Goal: Manage account settings

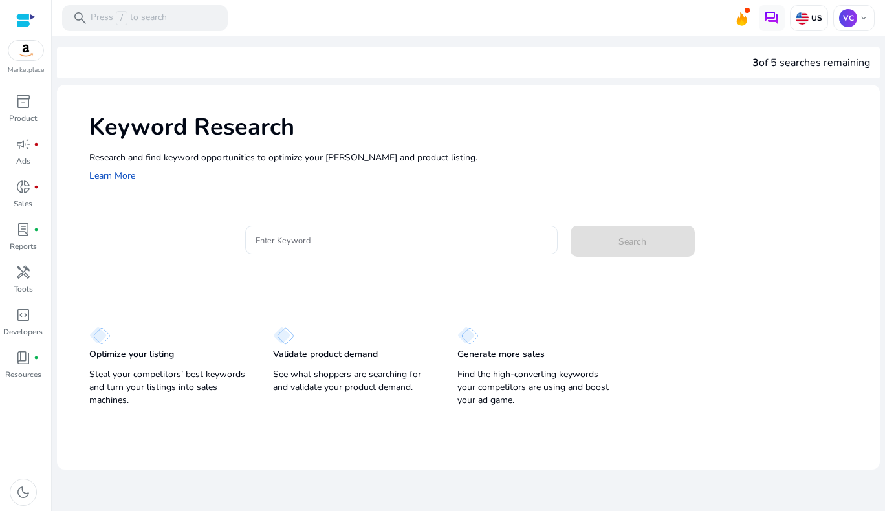
click at [791, 60] on div "3 of 5 searches remaining" at bounding box center [811, 63] width 118 height 16
click at [744, 62] on div "3 of 5 searches remaining" at bounding box center [468, 62] width 822 height 31
drag, startPoint x: 744, startPoint y: 62, endPoint x: 498, endPoint y: 166, distance: 266.9
click at [498, 166] on div "Research and find keyword opportunities to optimize your ad campaigns and produ…" at bounding box center [477, 167] width 777 height 33
click at [15, 149] on div "campaign fiber_manual_record" at bounding box center [23, 144] width 36 height 21
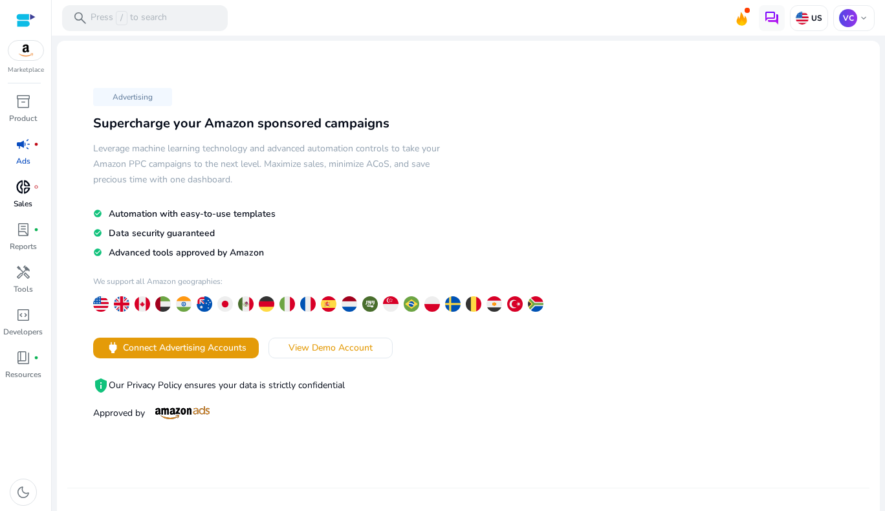
click at [41, 191] on link "donut_small fiber_manual_record Sales" at bounding box center [23, 198] width 46 height 43
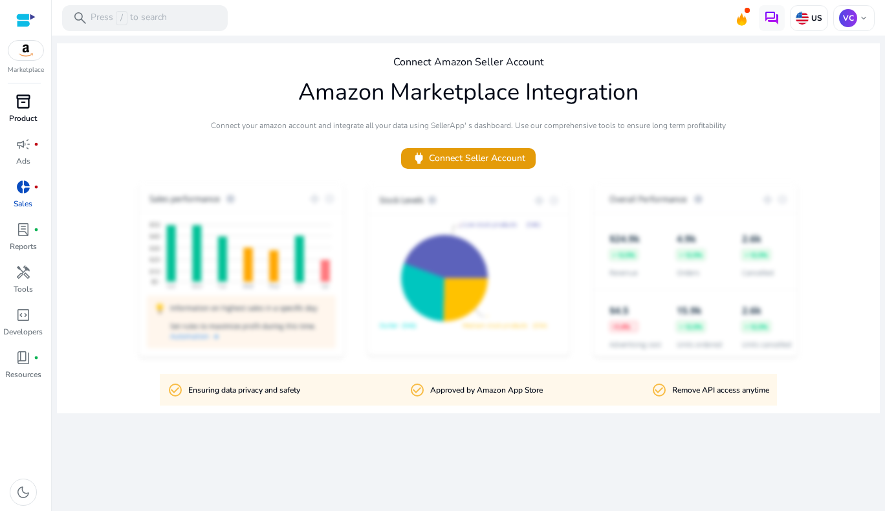
click at [34, 107] on div "inventory_2" at bounding box center [23, 101] width 36 height 21
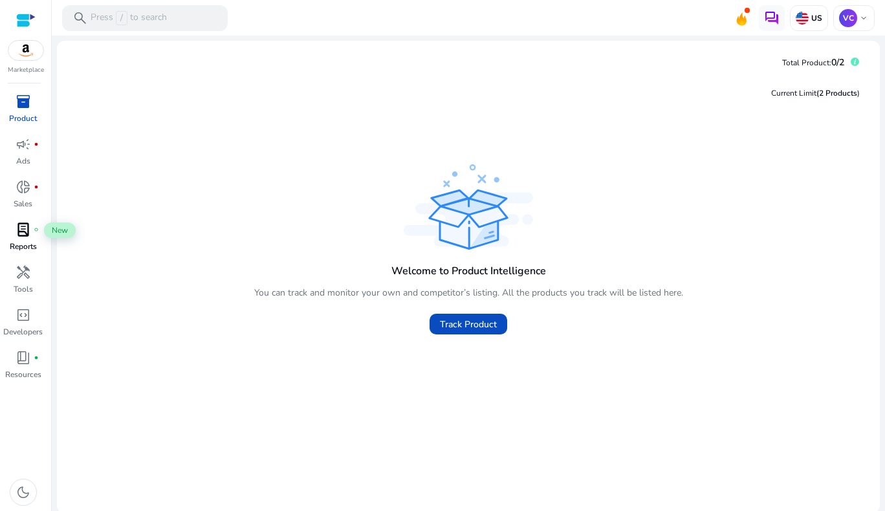
click at [34, 238] on div "lab_profile fiber_manual_record" at bounding box center [23, 229] width 36 height 21
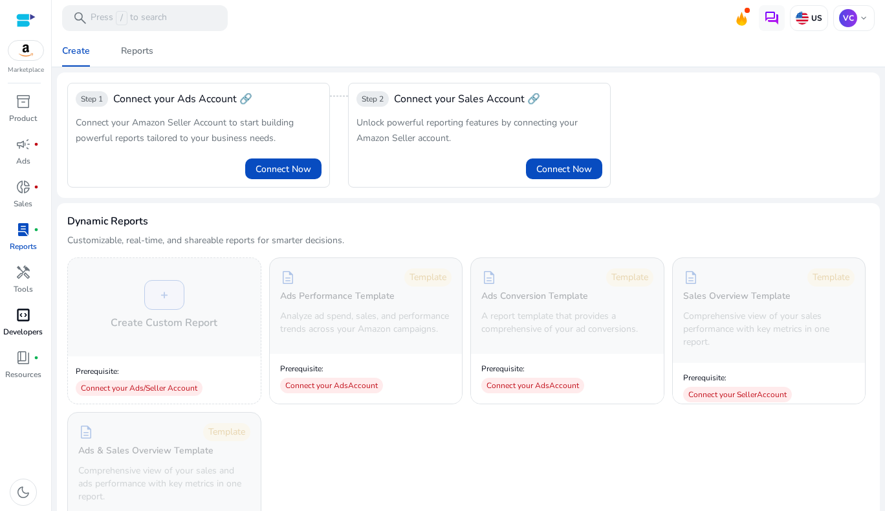
click at [22, 311] on span "code_blocks" at bounding box center [24, 315] width 16 height 16
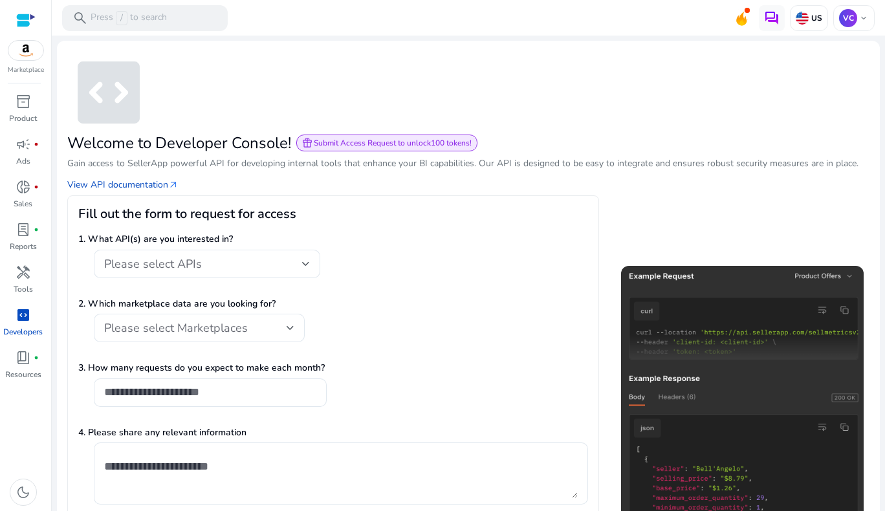
click at [246, 208] on h3 "Fill out the form to request for access" at bounding box center [333, 214] width 510 height 16
drag, startPoint x: 246, startPoint y: 208, endPoint x: 537, endPoint y: 266, distance: 296.9
click at [537, 266] on div "Please select APIs" at bounding box center [333, 271] width 510 height 42
drag, startPoint x: 416, startPoint y: 257, endPoint x: 436, endPoint y: 299, distance: 46.0
click at [435, 298] on form "1. What API(s) are you interested in? Please select APIs 2. Which marketplace d…" at bounding box center [333, 419] width 510 height 395
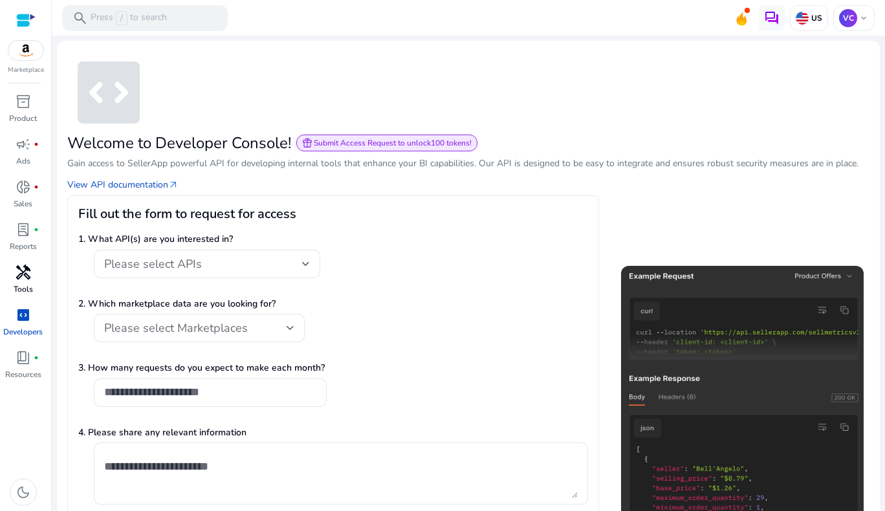
drag, startPoint x: 436, startPoint y: 299, endPoint x: 18, endPoint y: 279, distance: 418.8
click at [18, 279] on span "handyman" at bounding box center [24, 272] width 16 height 16
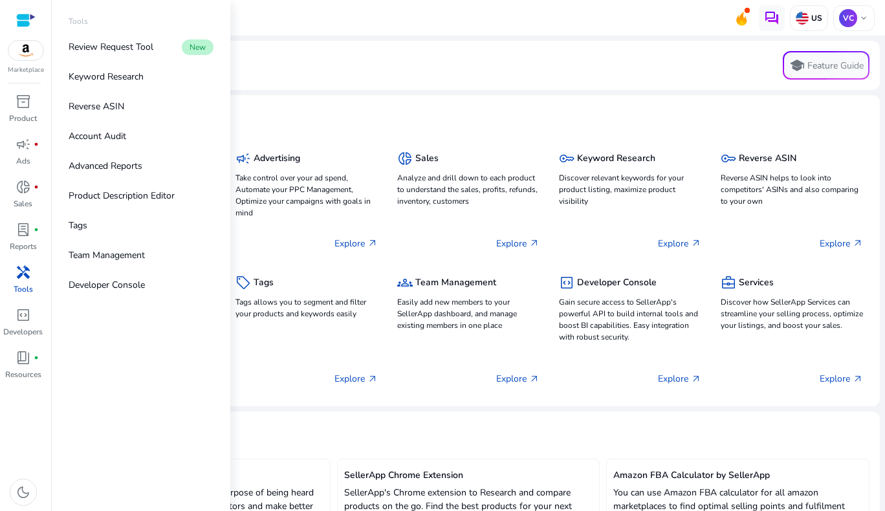
click at [18, 279] on span "handyman" at bounding box center [24, 272] width 16 height 16
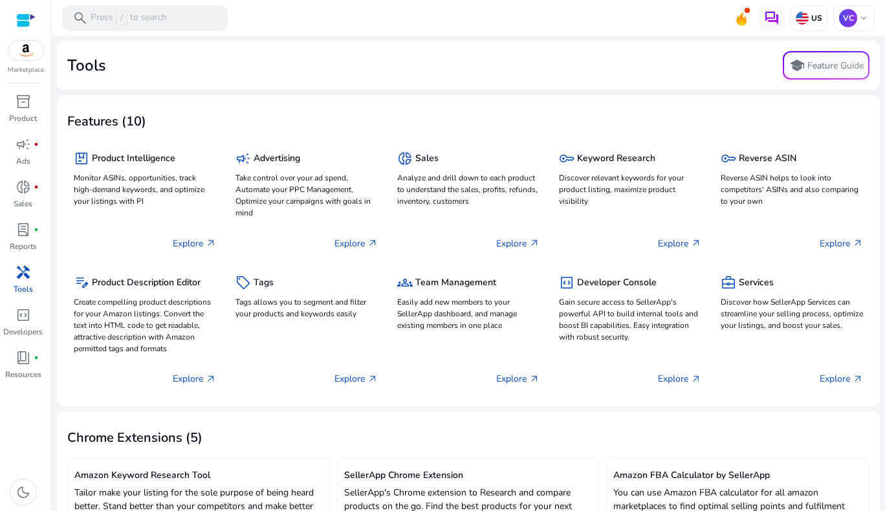
click at [360, 83] on mat-card "Tools school Feature Guide" at bounding box center [468, 65] width 822 height 49
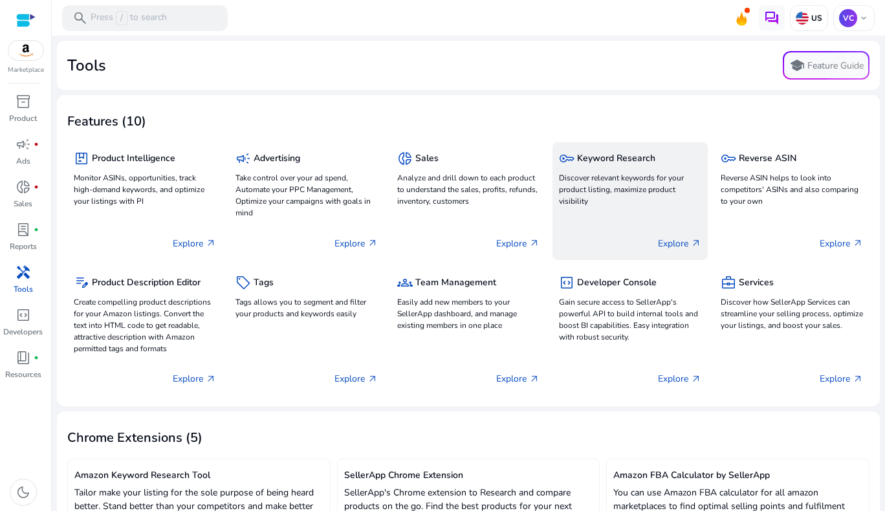
click at [677, 247] on p "Explore arrow_outward" at bounding box center [679, 244] width 43 height 14
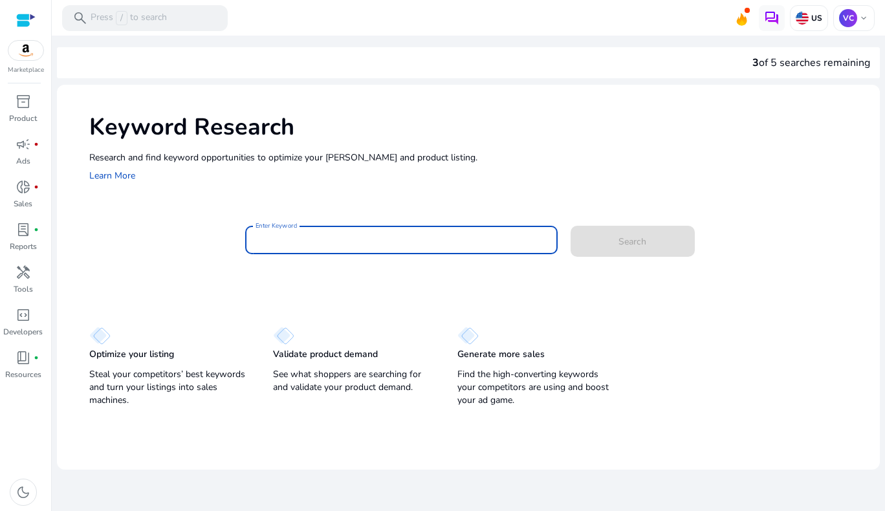
click at [457, 233] on input "Enter Keyword" at bounding box center [400, 240] width 291 height 14
click at [298, 237] on input "Enter Keyword" at bounding box center [400, 240] width 291 height 14
click at [330, 247] on div at bounding box center [400, 240] width 291 height 28
click at [328, 245] on input "Enter Keyword" at bounding box center [400, 240] width 291 height 14
type input "*"
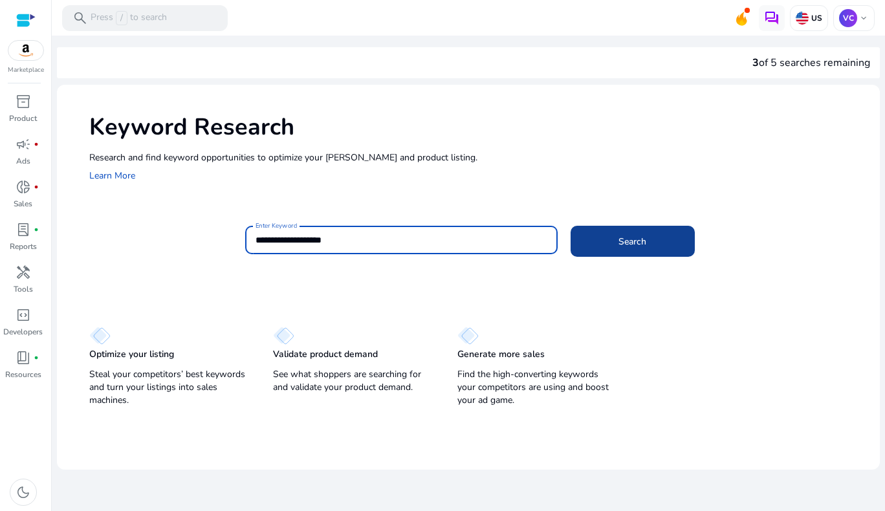
type input "**********"
click at [600, 247] on span at bounding box center [632, 241] width 124 height 31
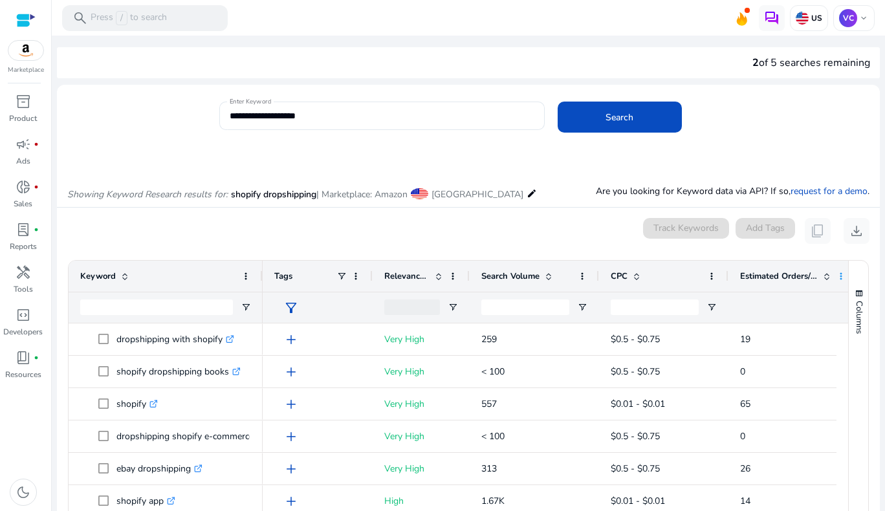
click at [841, 274] on span at bounding box center [840, 276] width 10 height 10
click at [850, 248] on mat-card "0 keyword(s) selected Track Keywords Add Tags content_copy download Press ENTER…" at bounding box center [468, 443] width 822 height 470
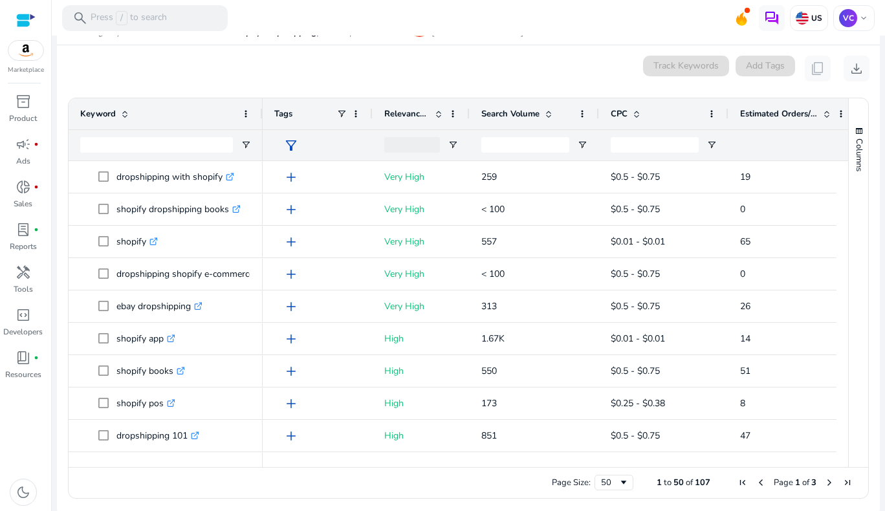
scroll to position [156, 0]
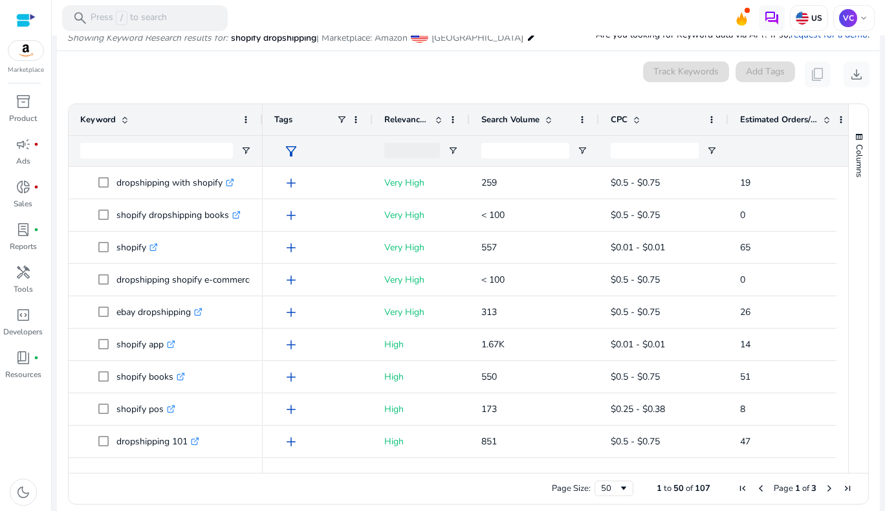
click at [826, 123] on span at bounding box center [826, 119] width 10 height 10
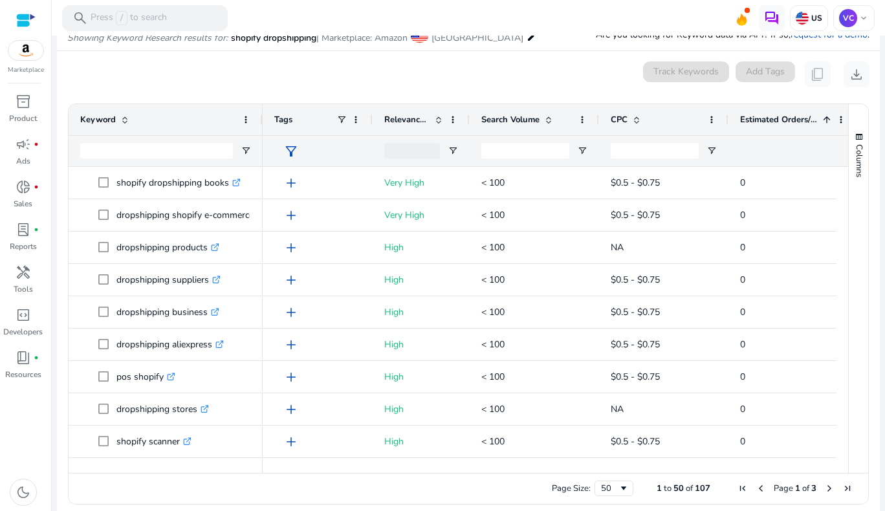
click at [826, 122] on span at bounding box center [826, 119] width 10 height 10
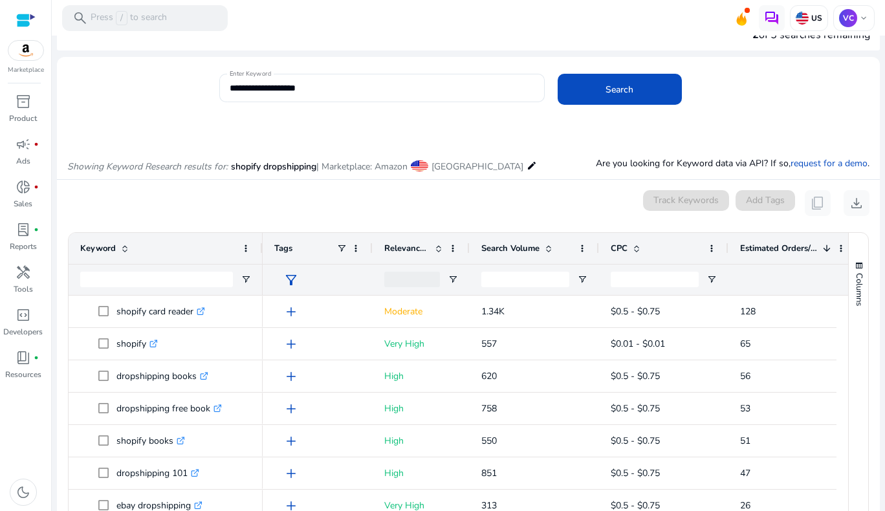
scroll to position [27, 0]
drag, startPoint x: 27, startPoint y: 204, endPoint x: 374, endPoint y: 94, distance: 364.2
click at [374, 94] on div "**********" at bounding box center [382, 88] width 304 height 28
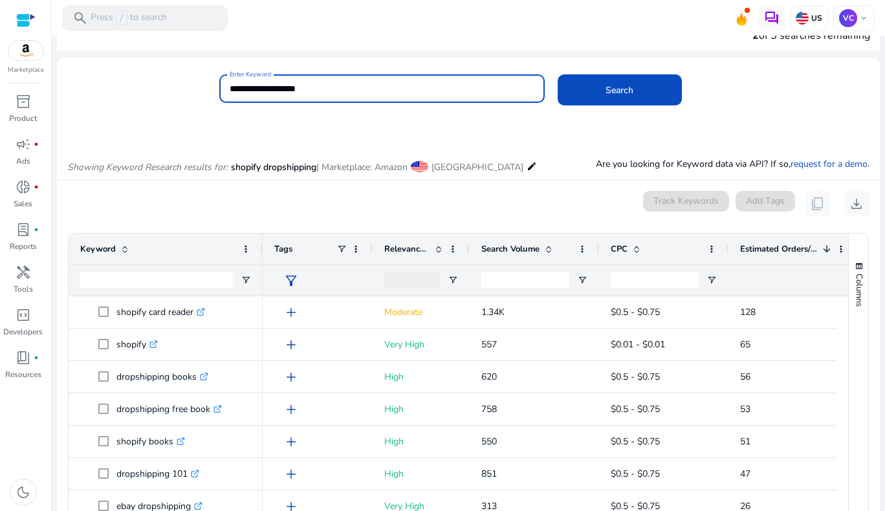
click at [526, 162] on mat-icon "edit" at bounding box center [531, 166] width 10 height 16
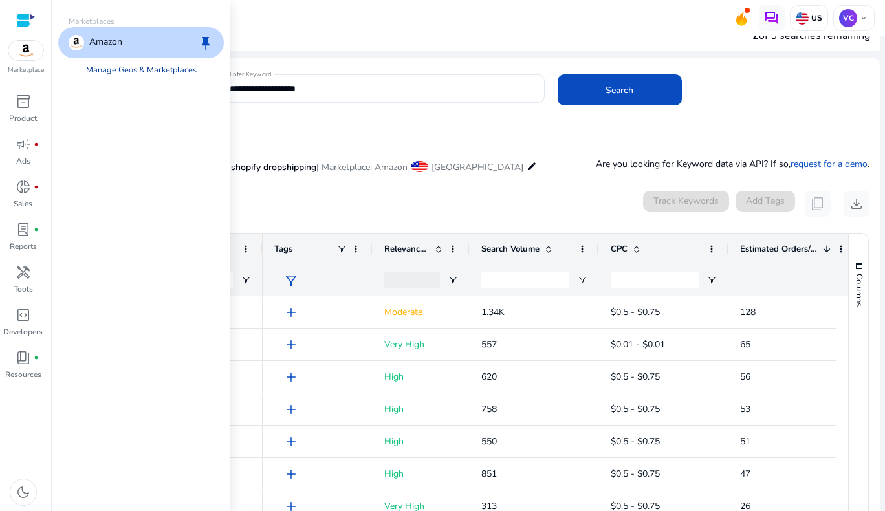
click at [191, 72] on link "Manage Geos & Marketplaces" at bounding box center [141, 69] width 131 height 23
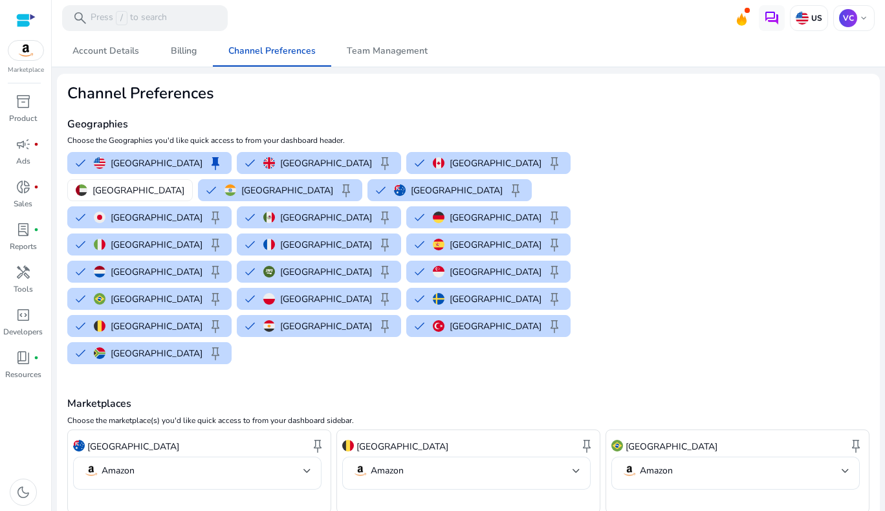
drag, startPoint x: 622, startPoint y: 134, endPoint x: 592, endPoint y: 70, distance: 71.2
click at [400, 102] on h2 "Channel Preferences" at bounding box center [334, 93] width 535 height 19
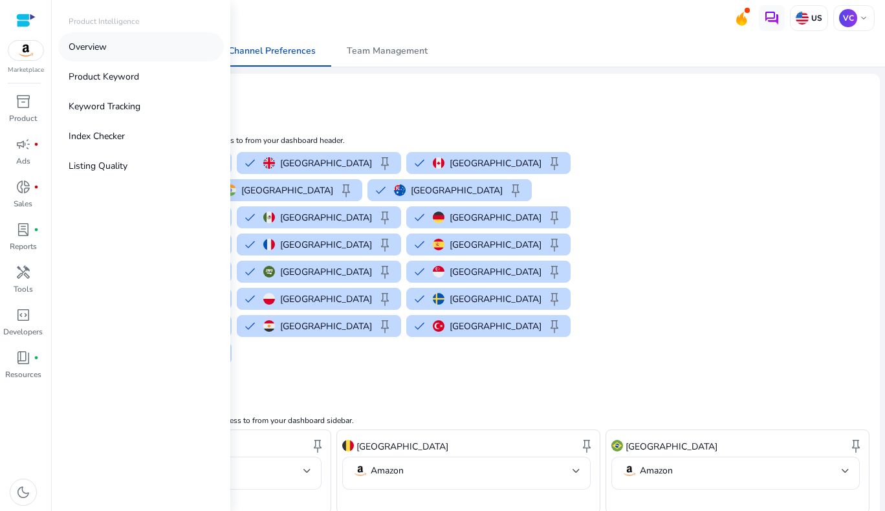
click at [83, 42] on p "Overview" at bounding box center [88, 47] width 38 height 14
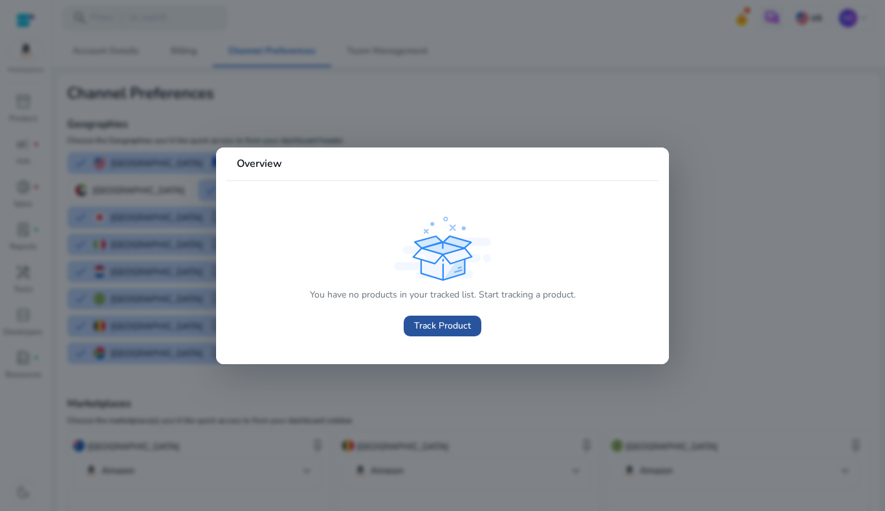
click at [436, 327] on span "Track Product" at bounding box center [442, 326] width 57 height 14
